Goal: Transaction & Acquisition: Purchase product/service

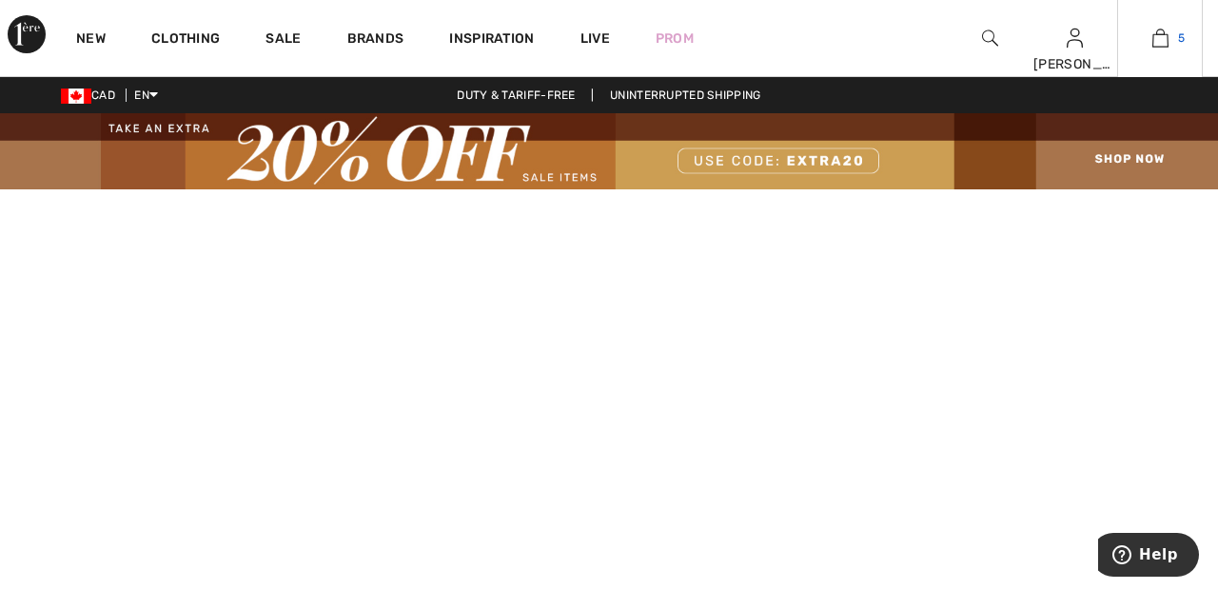
click at [1159, 45] on img at bounding box center [1161, 38] width 16 height 23
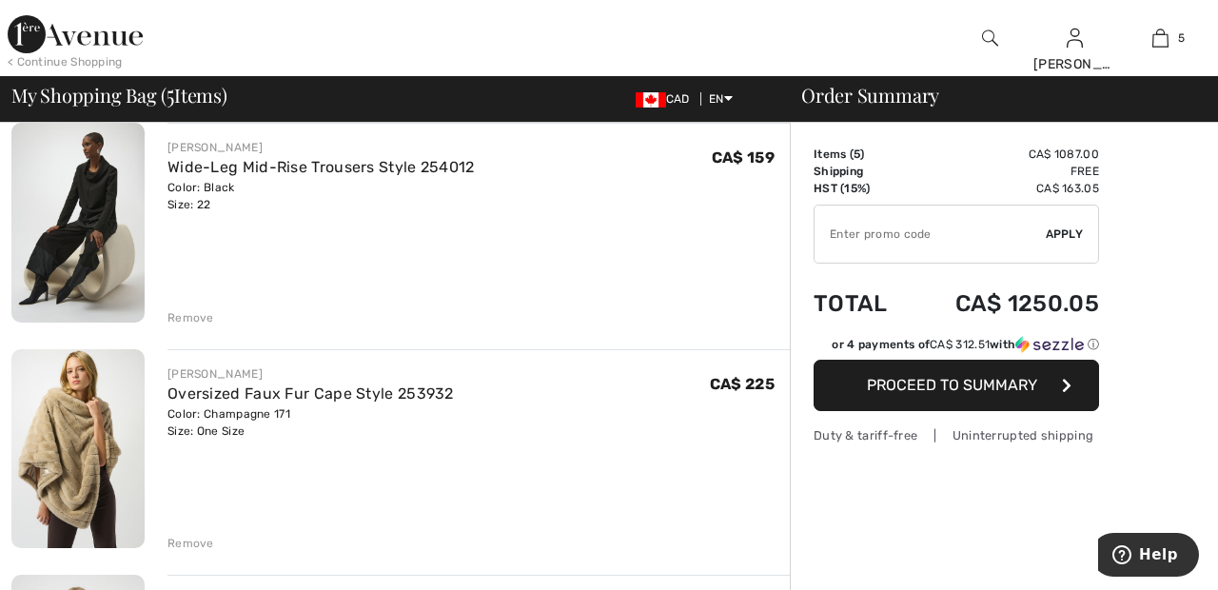
scroll to position [154, 0]
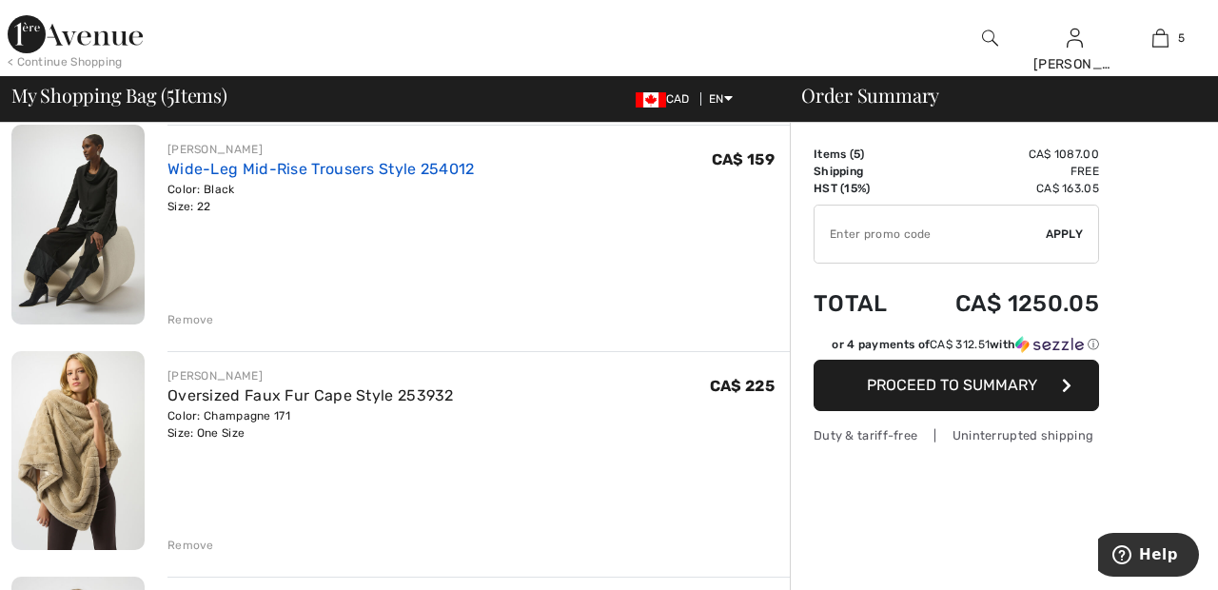
click at [355, 171] on link "Wide-Leg Mid-Rise Trousers Style 254012" at bounding box center [321, 169] width 307 height 18
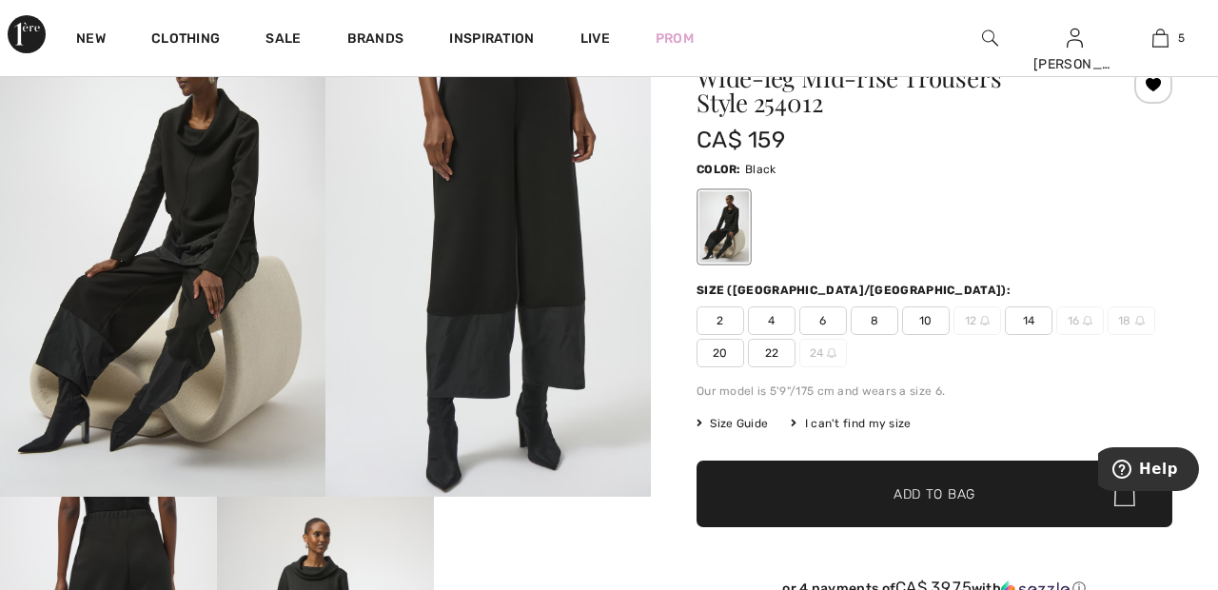
scroll to position [169, 0]
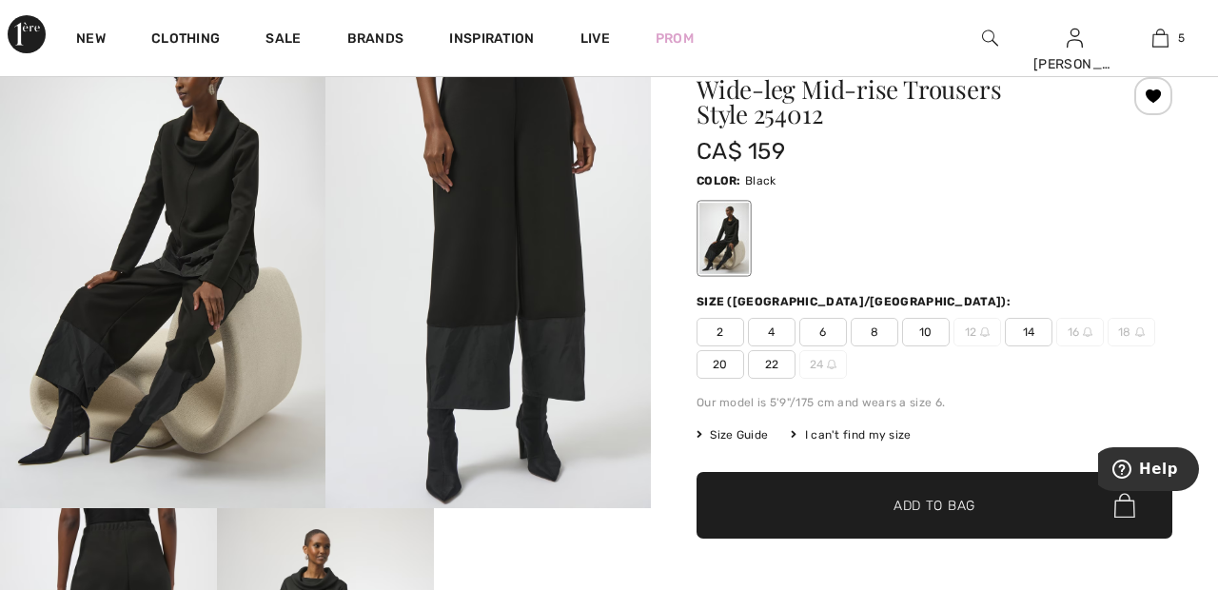
click at [535, 267] on img at bounding box center [489, 264] width 326 height 488
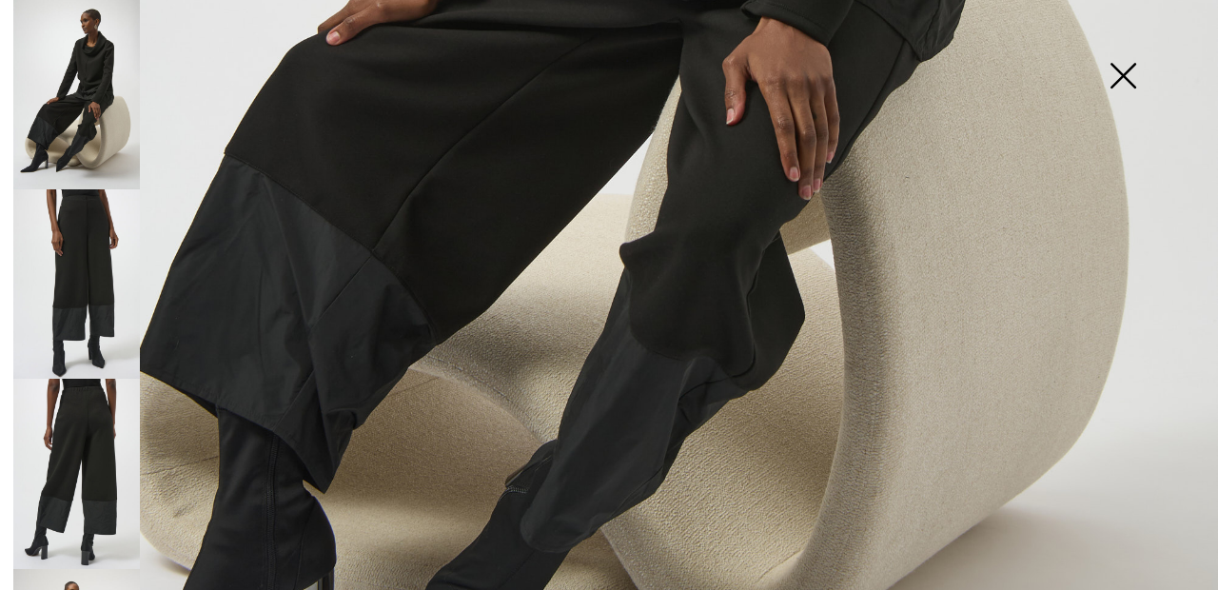
scroll to position [961, 0]
click at [1140, 86] on img at bounding box center [1123, 78] width 95 height 98
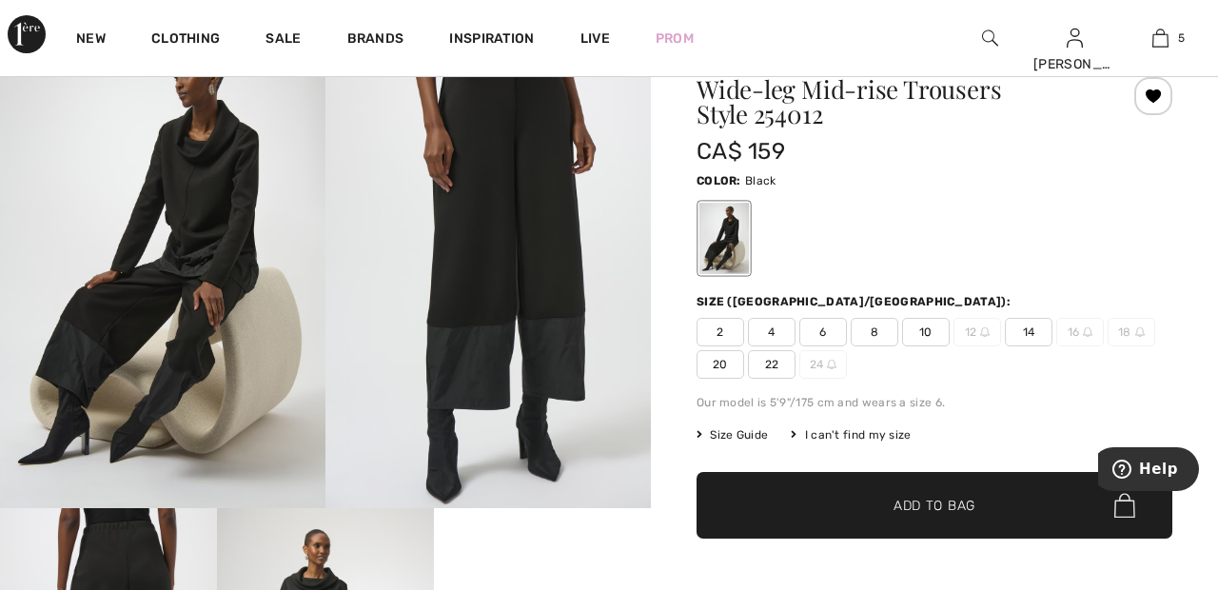
click at [227, 278] on img at bounding box center [163, 264] width 326 height 488
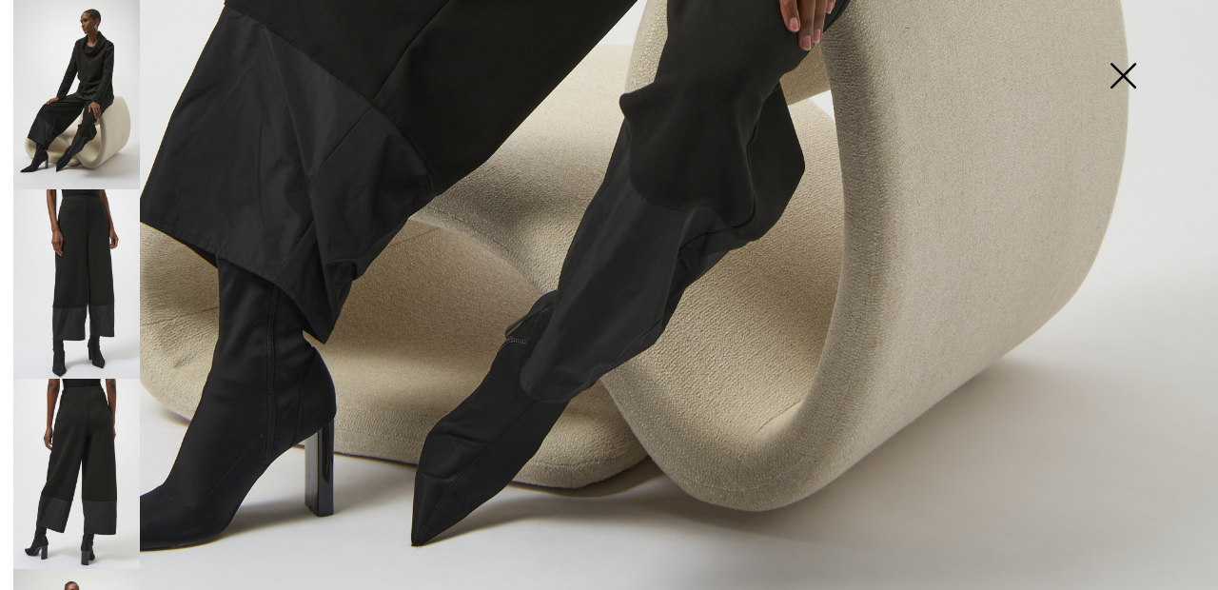
scroll to position [1144, 0]
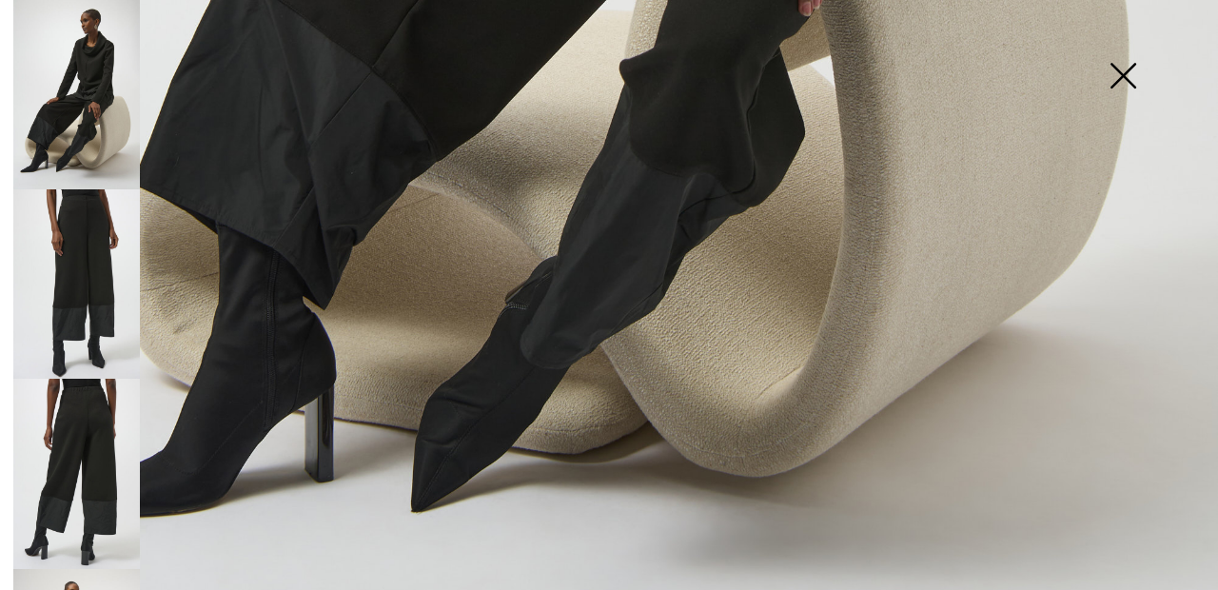
click at [96, 449] on img at bounding box center [76, 473] width 127 height 189
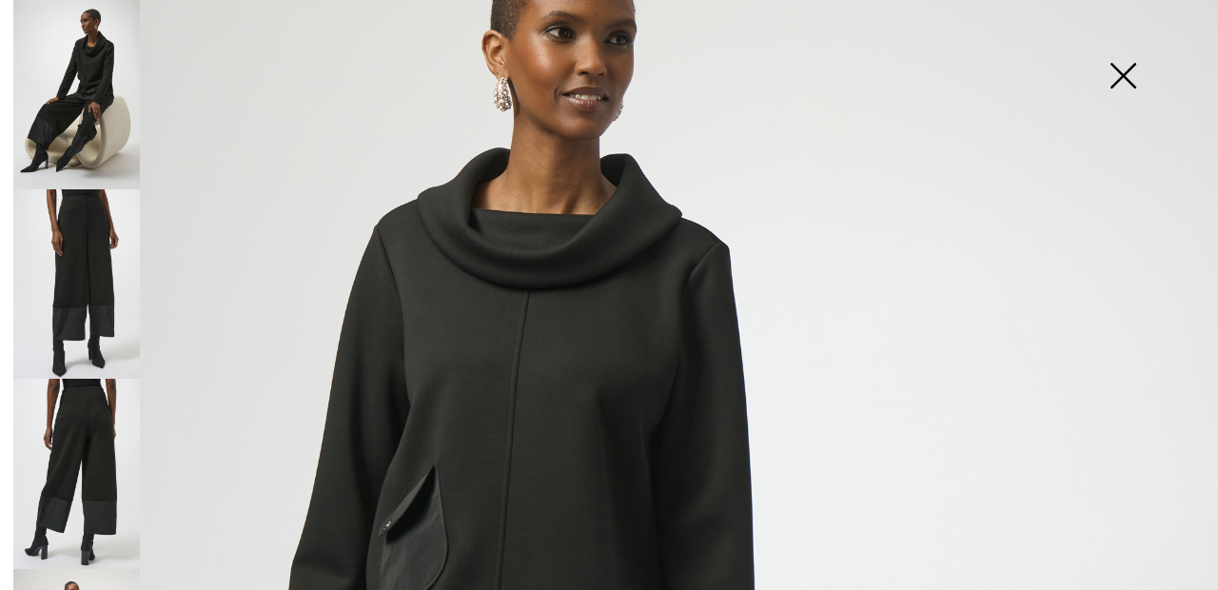
scroll to position [0, 0]
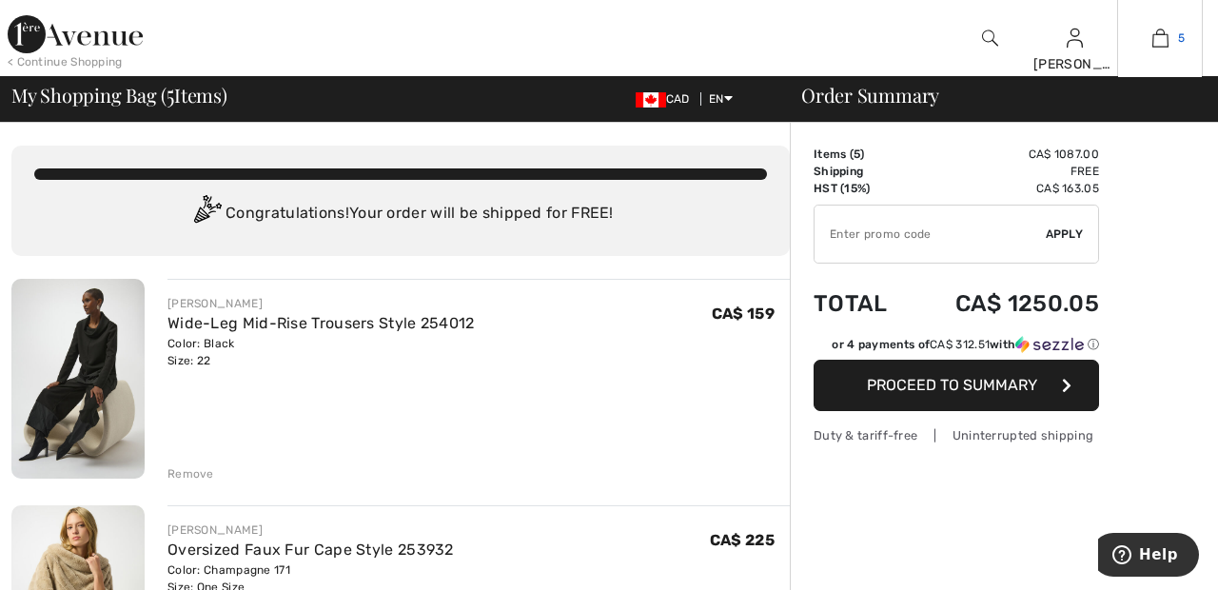
click at [1201, 31] on link "5" at bounding box center [1160, 38] width 84 height 23
click at [1171, 35] on link "5" at bounding box center [1160, 38] width 84 height 23
